Goal: Task Accomplishment & Management: Manage account settings

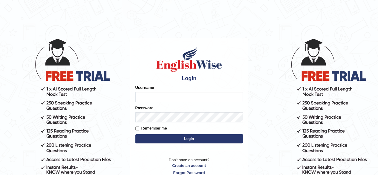
click at [158, 112] on div "Password" at bounding box center [189, 113] width 108 height 17
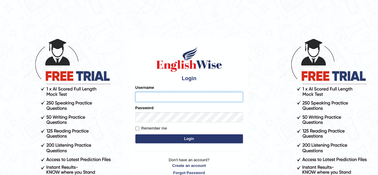
type input "PujaC"
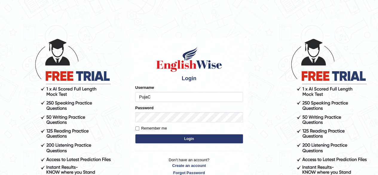
click at [176, 137] on button "Login" at bounding box center [189, 138] width 108 height 9
click at [175, 137] on button "Login" at bounding box center [189, 138] width 108 height 9
click at [188, 135] on button "Login" at bounding box center [189, 138] width 108 height 9
click at [187, 137] on button "Login" at bounding box center [189, 138] width 108 height 9
